Goal: Information Seeking & Learning: Learn about a topic

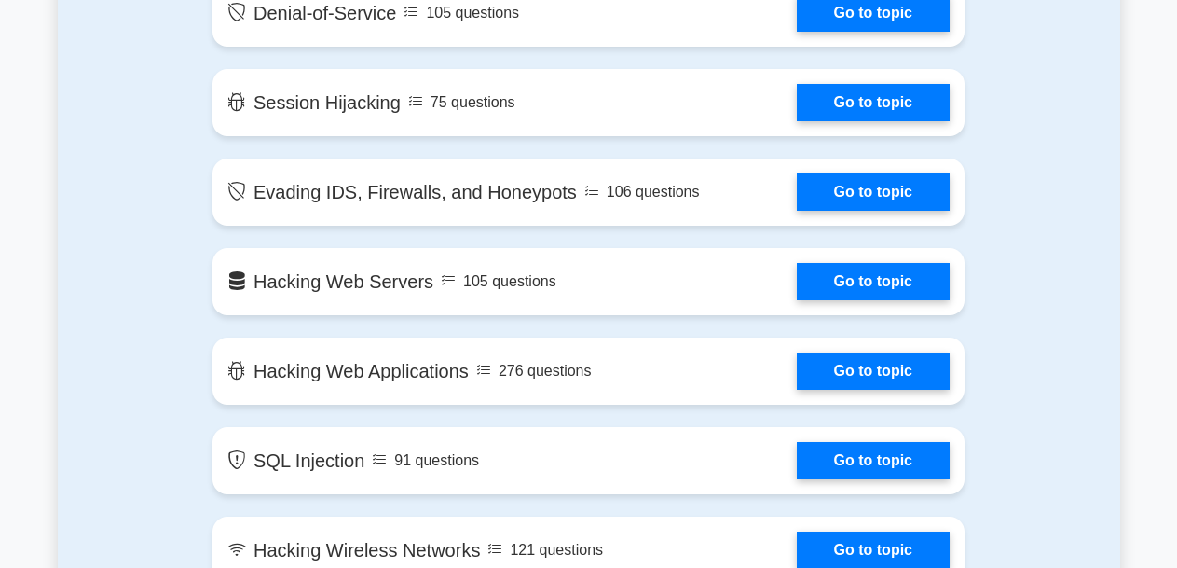
scroll to position [1934, 0]
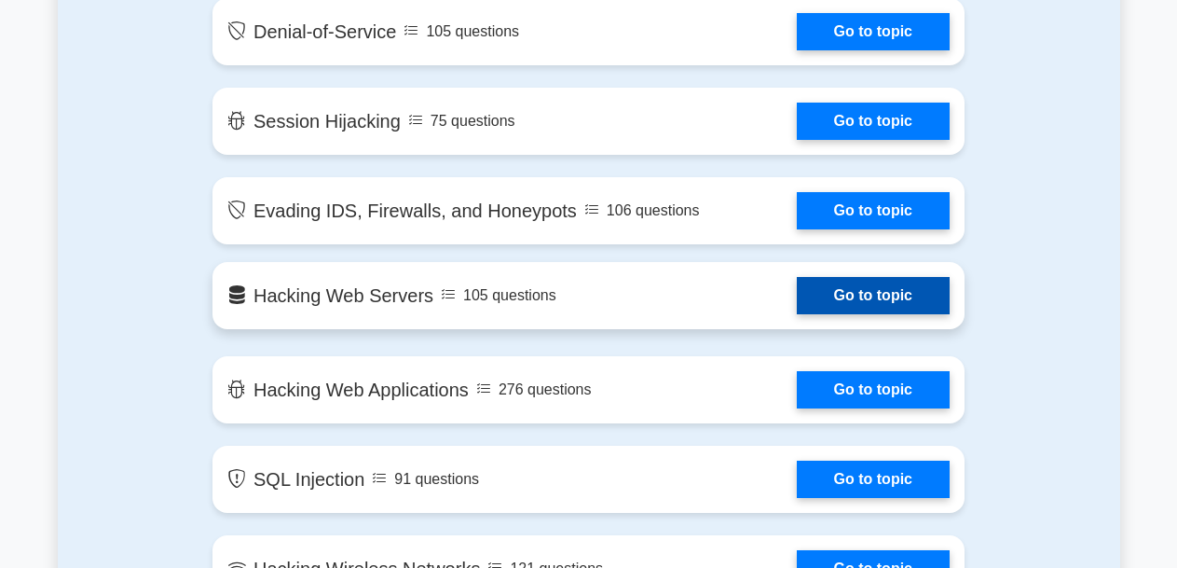
click at [797, 300] on link "Go to topic" at bounding box center [873, 295] width 153 height 37
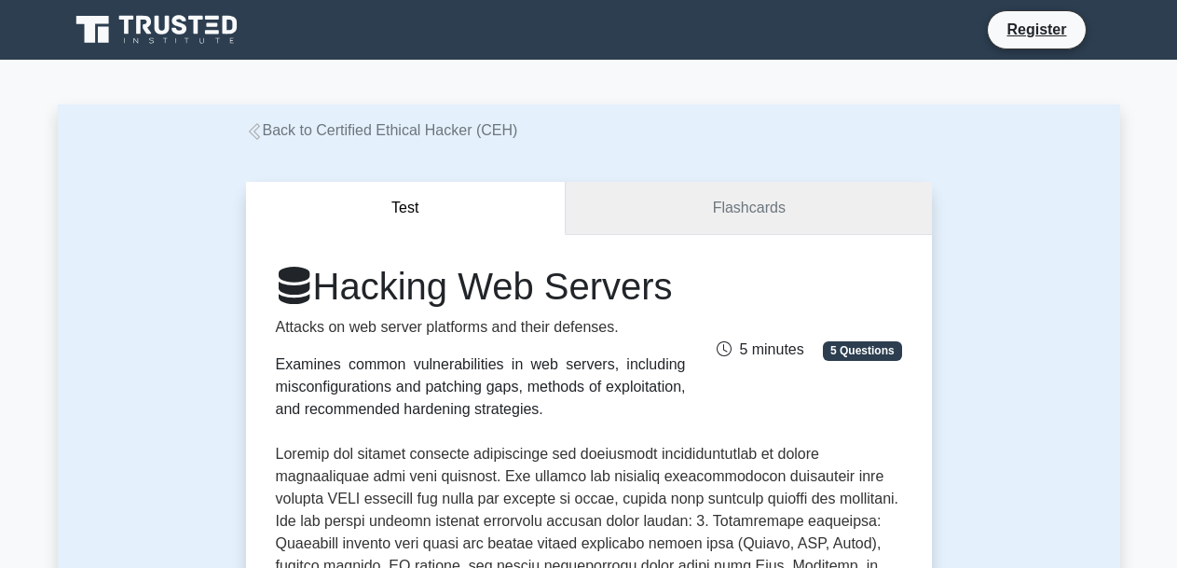
click at [762, 202] on link "Flashcards" at bounding box center [748, 208] width 365 height 53
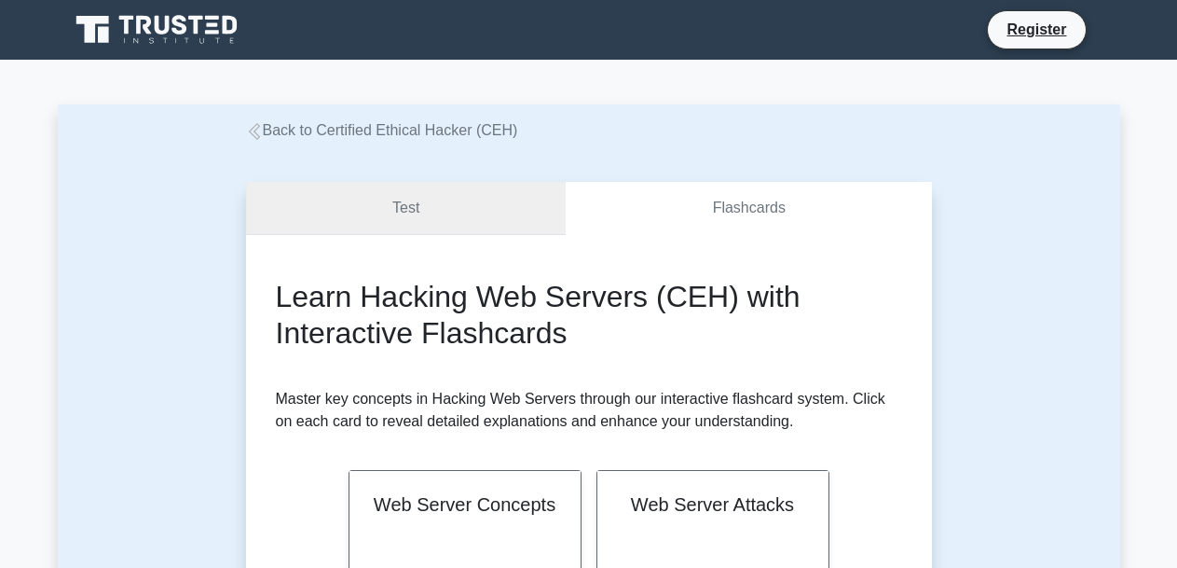
click at [438, 201] on link "Test" at bounding box center [406, 208] width 321 height 53
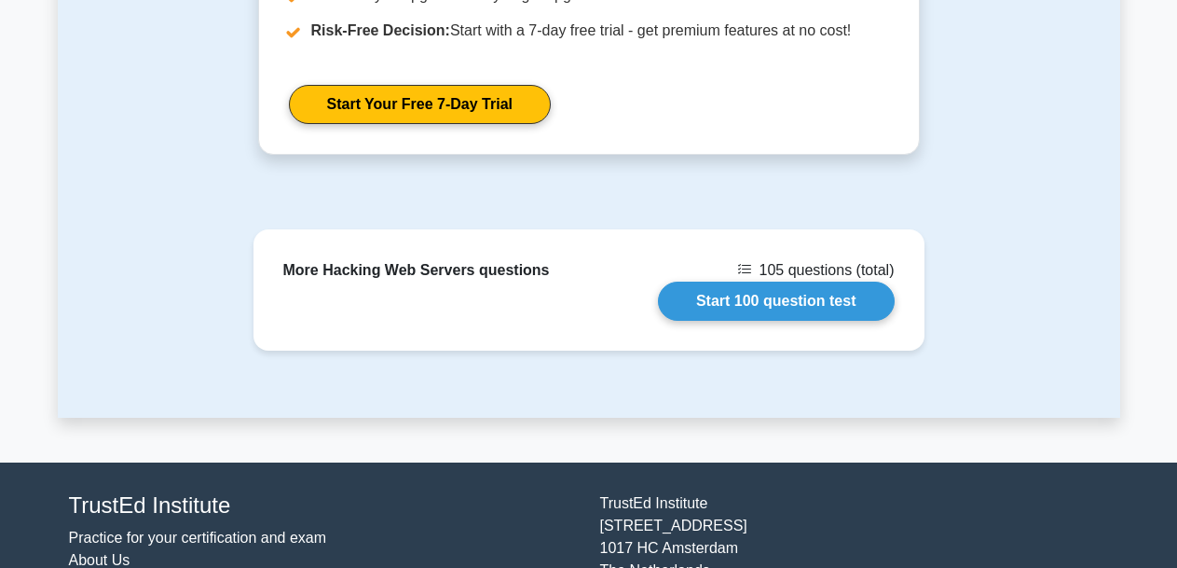
scroll to position [568, 0]
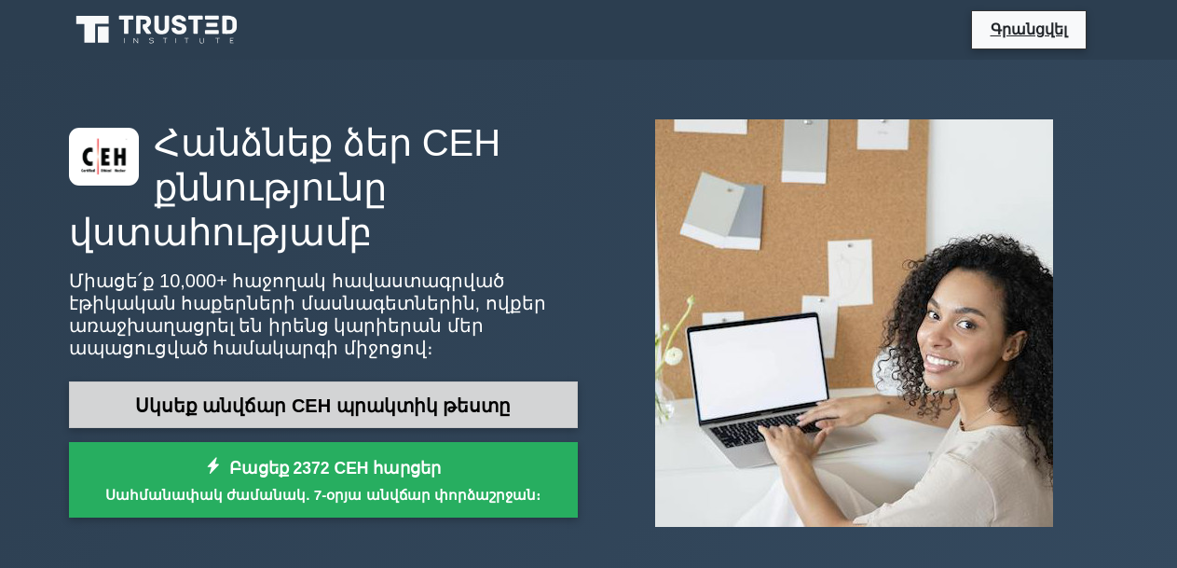
click at [528, 408] on link "Սկսեք անվճար CEH պրակտիկ թեստը" at bounding box center [323, 405] width 509 height 48
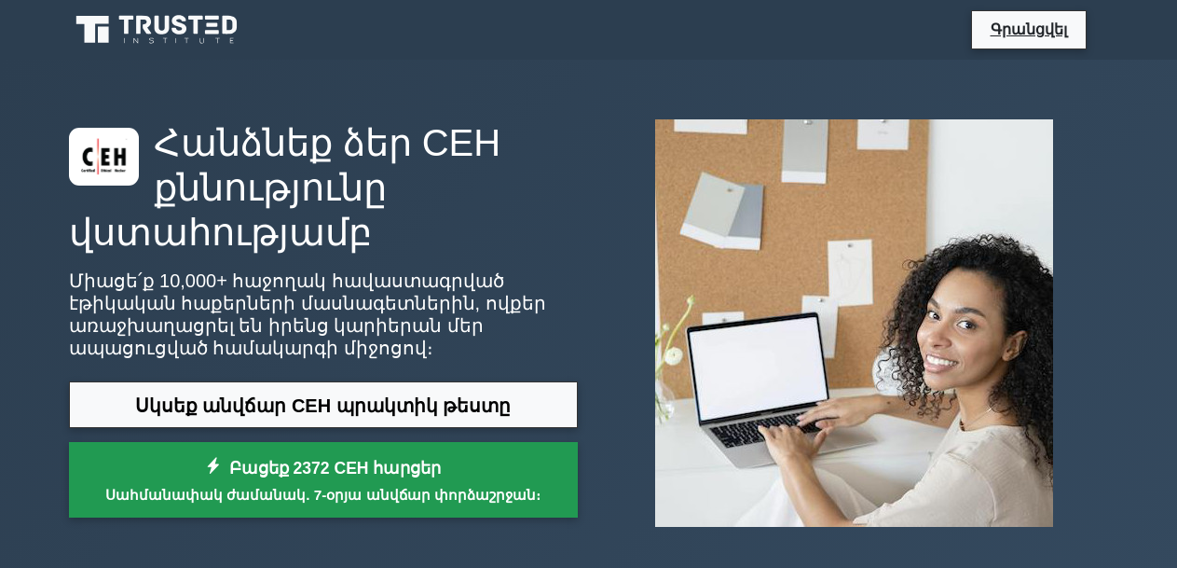
click at [474, 478] on link "Բացեք 2372 CEH հարցեր Սահմանափակ ժամանակ. 7-օրյա անվճար փորձաշրջան։" at bounding box center [323, 479] width 509 height 75
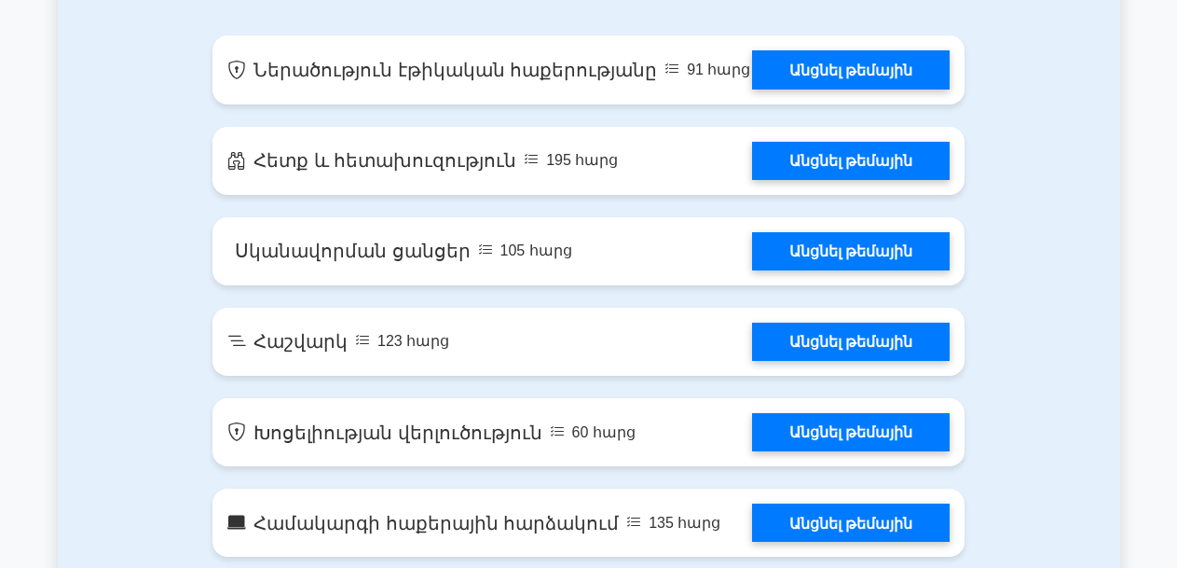
scroll to position [1240, 0]
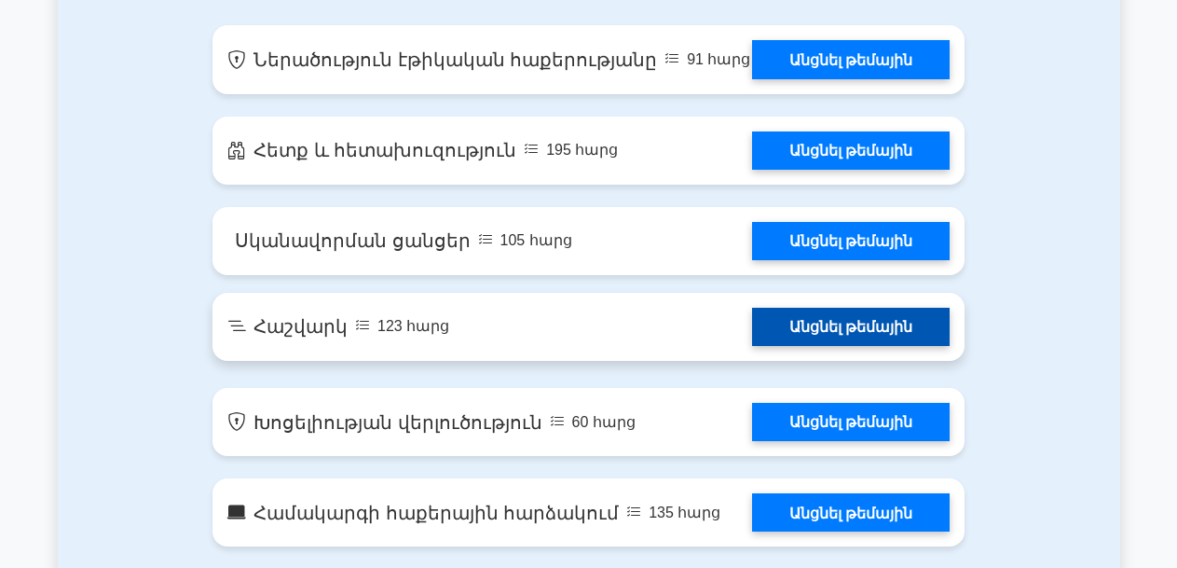
click at [752, 308] on link "Անցնել թեմային" at bounding box center [851, 327] width 198 height 38
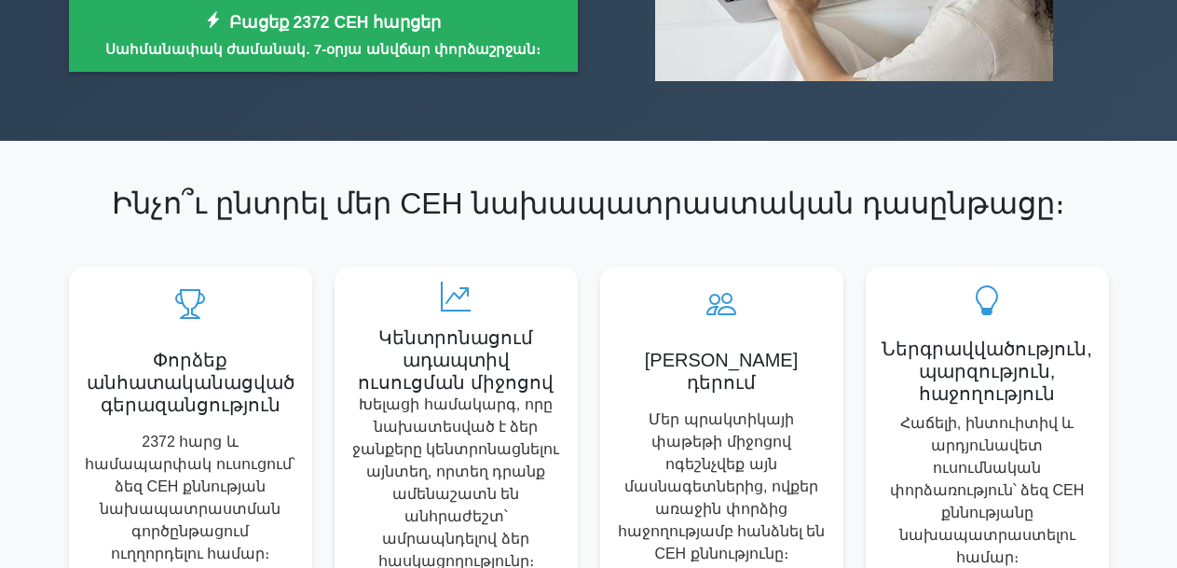
scroll to position [0, 0]
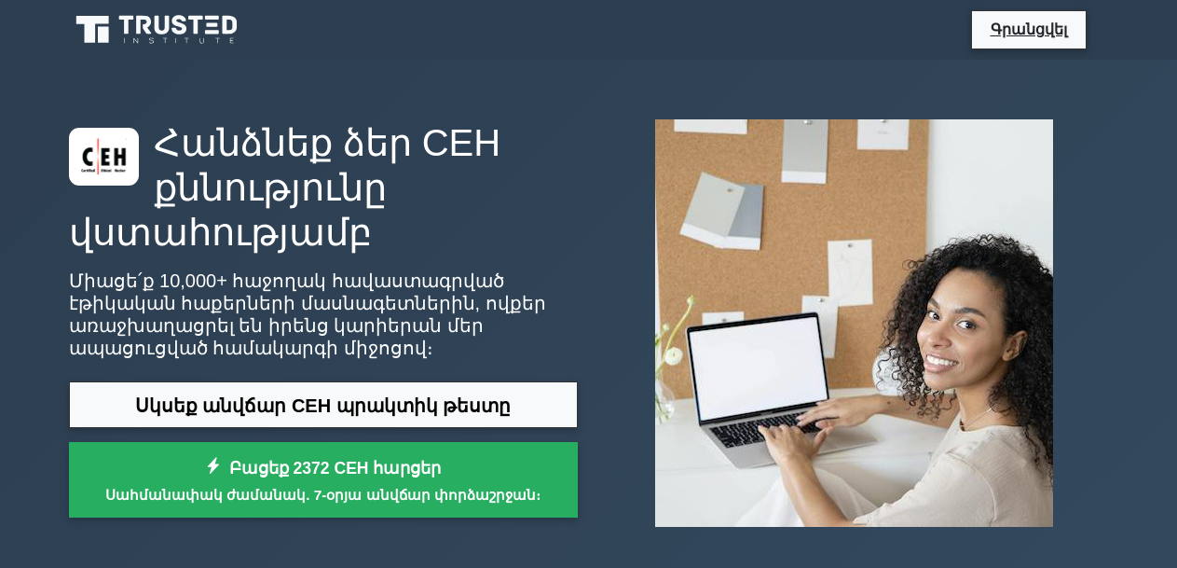
click at [155, 30] on icon at bounding box center [158, 29] width 179 height 35
